Goal: Task Accomplishment & Management: Complete application form

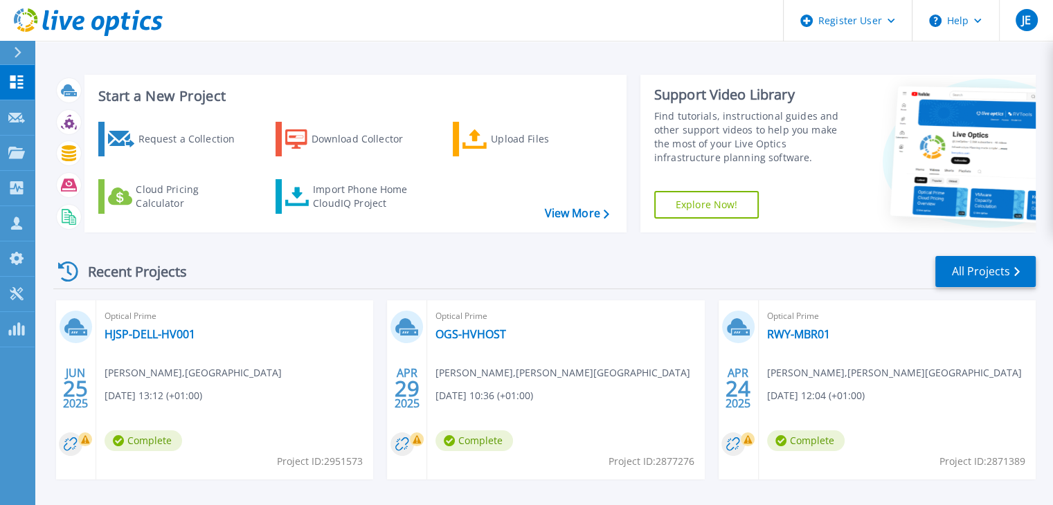
click at [163, 111] on div "Request a Collection Download Collector Upload Files Cloud Pricing Calculator I…" at bounding box center [353, 168] width 532 height 115
click at [168, 141] on div "Request a Collection" at bounding box center [193, 139] width 111 height 28
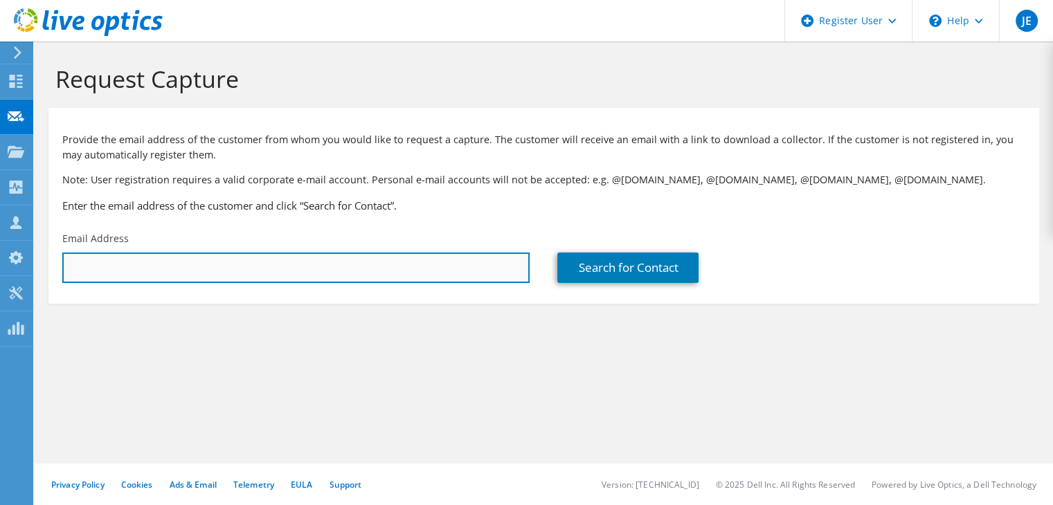
click at [258, 265] on input "text" at bounding box center [295, 268] width 467 height 30
paste input "'Mr B Ford' <B.Ford@kesbath.com>"
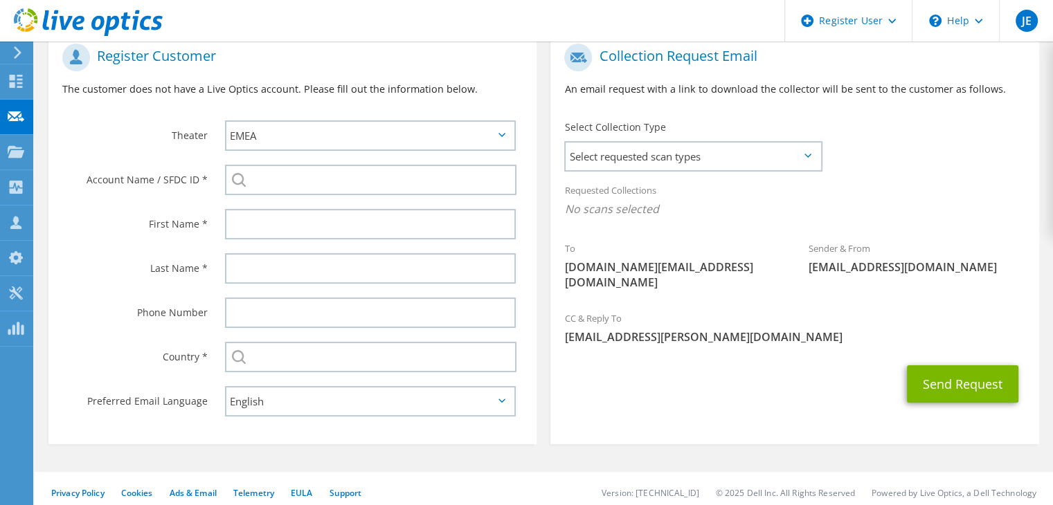
scroll to position [293, 0]
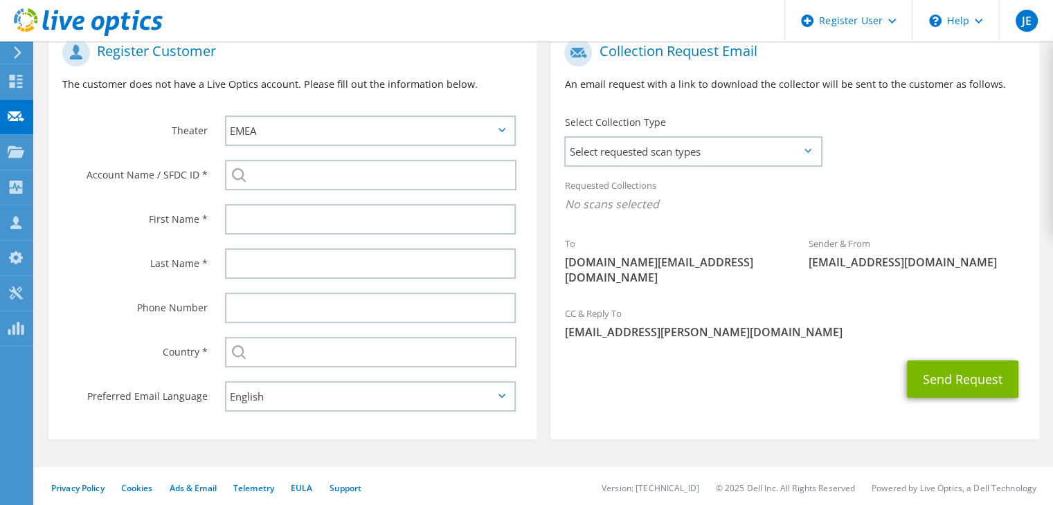
type input "B.Ford@kesbath.com"
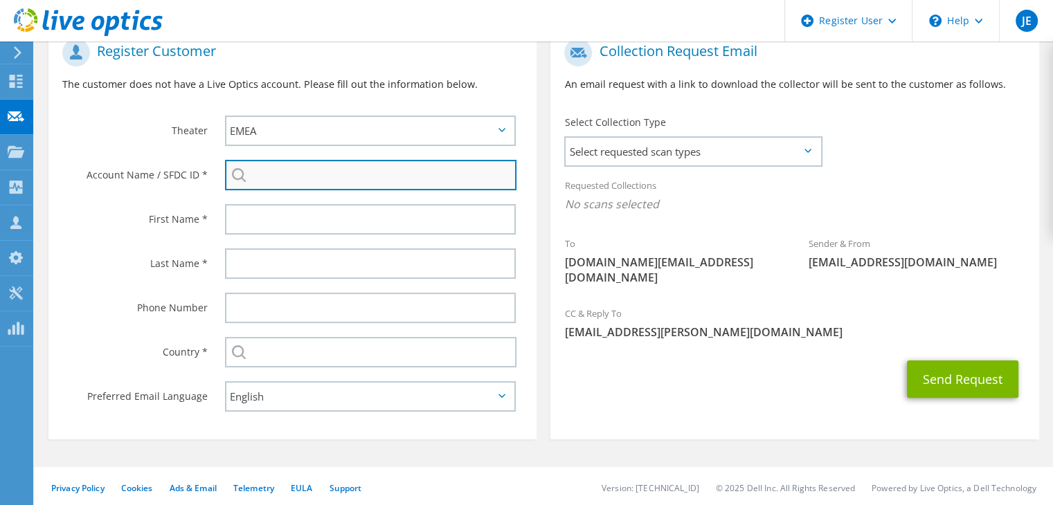
click at [289, 169] on input "search" at bounding box center [371, 175] width 292 height 30
paste input "2067599337"
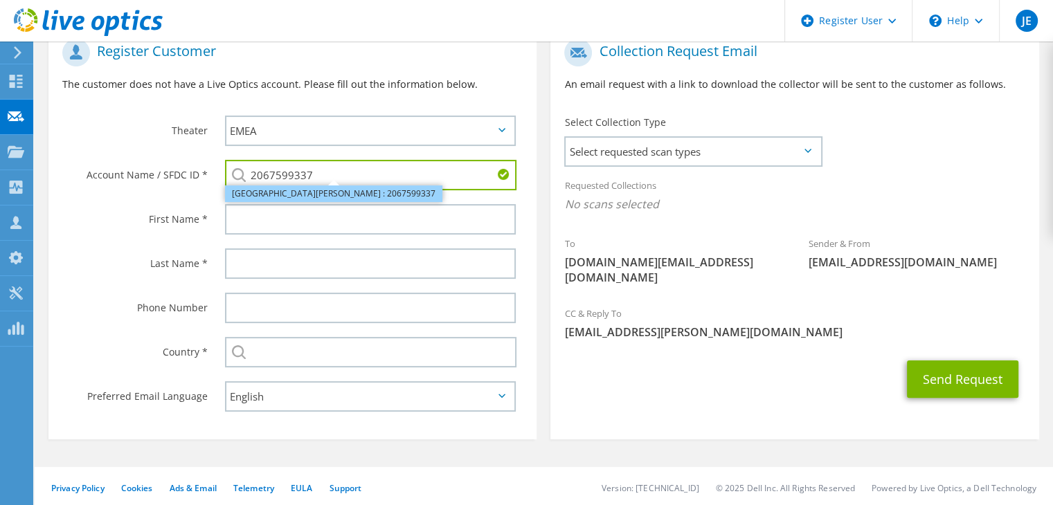
click at [305, 197] on li "King Edwards School : 2067599337" at bounding box center [333, 194] width 217 height 17
type input "King Edwards School : 2067599337"
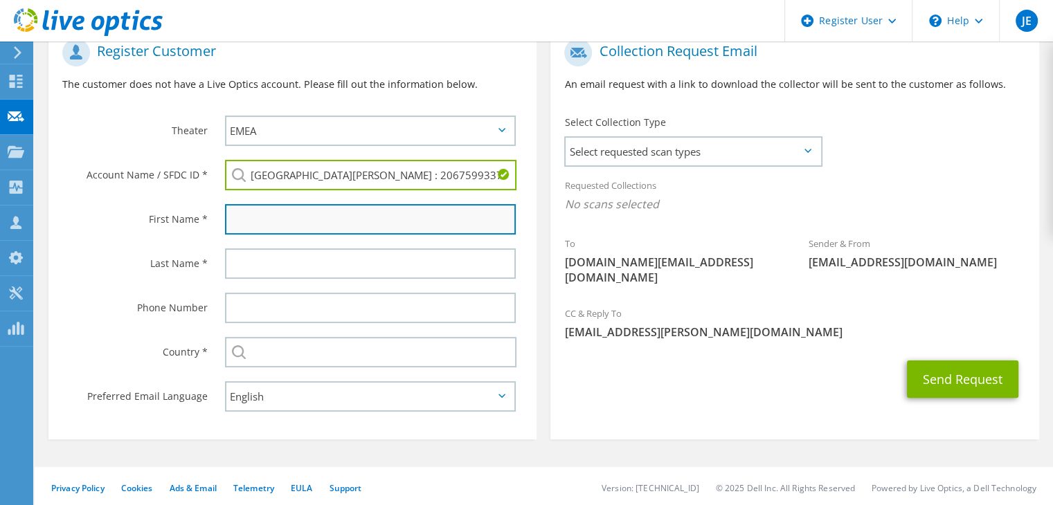
click at [338, 218] on input "text" at bounding box center [370, 219] width 291 height 30
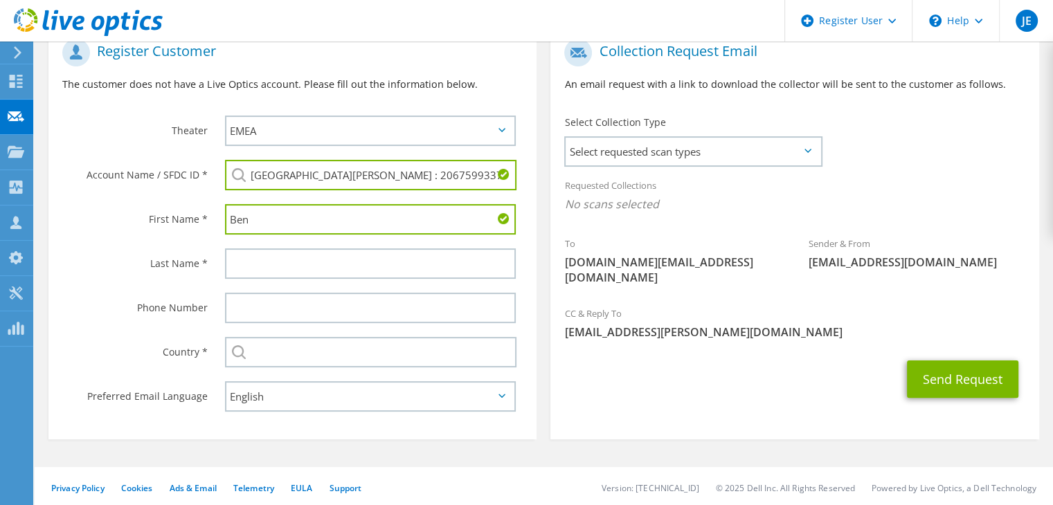
type input "Ben"
type input "Ford"
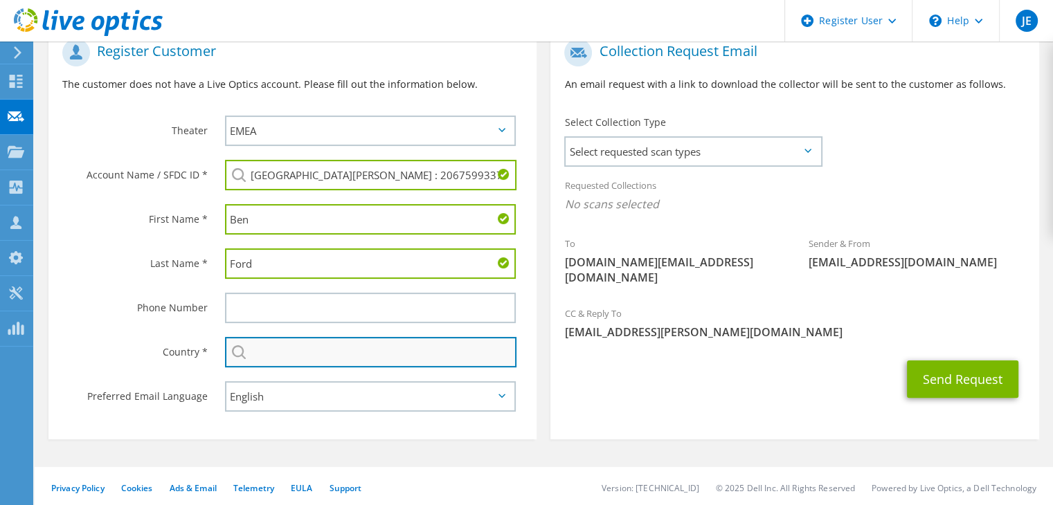
click at [386, 359] on input "text" at bounding box center [371, 352] width 292 height 30
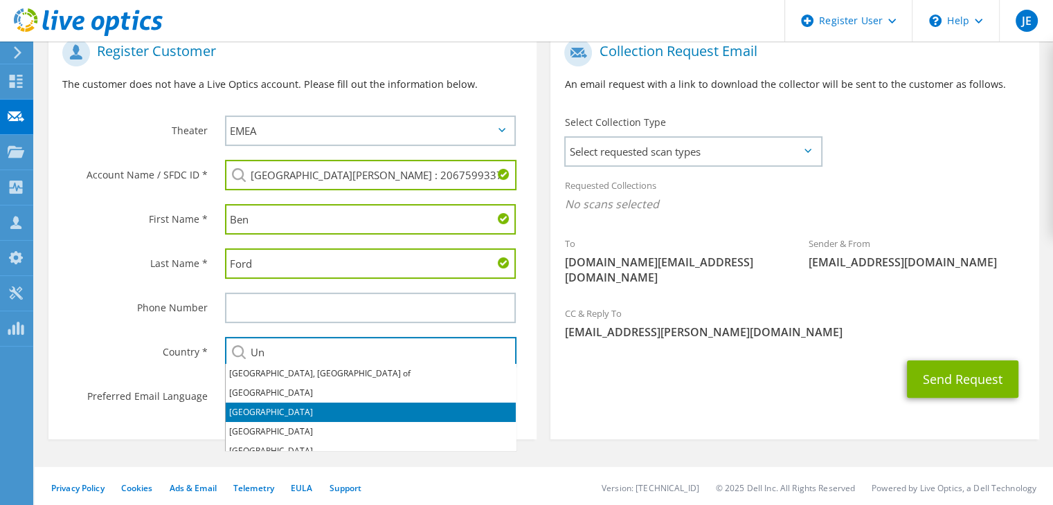
click at [298, 415] on li "[GEOGRAPHIC_DATA]" at bounding box center [371, 412] width 290 height 19
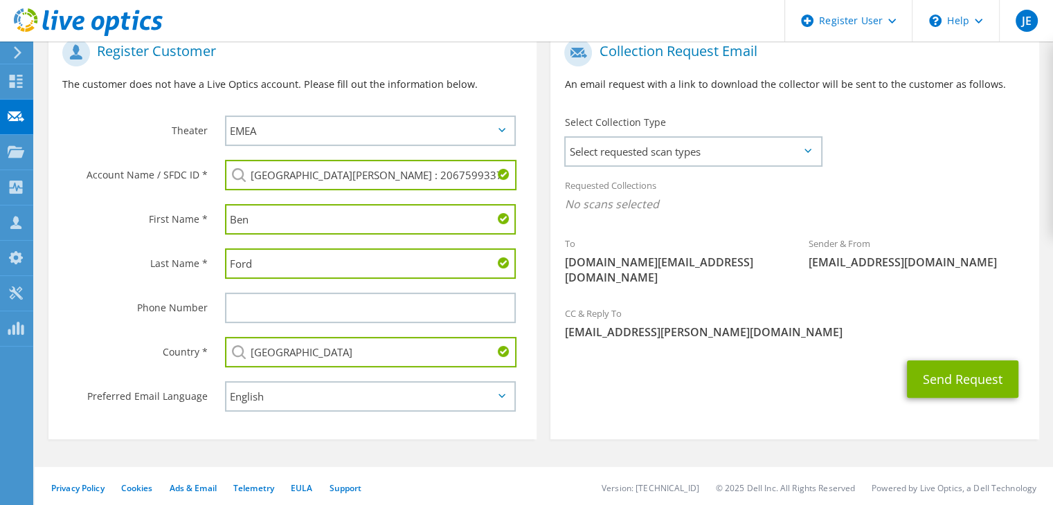
type input "[GEOGRAPHIC_DATA]"
click at [669, 365] on div "Send Request" at bounding box center [794, 379] width 488 height 51
click at [969, 369] on button "Send Request" at bounding box center [962, 379] width 111 height 37
